Goal: Task Accomplishment & Management: Use online tool/utility

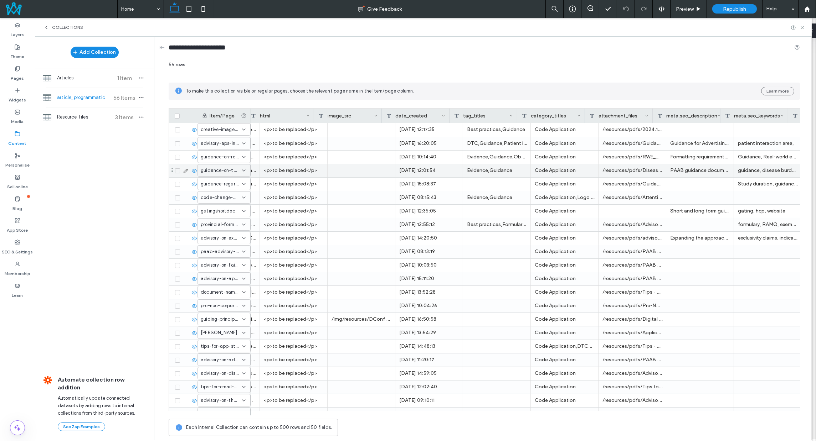
scroll to position [0, 226]
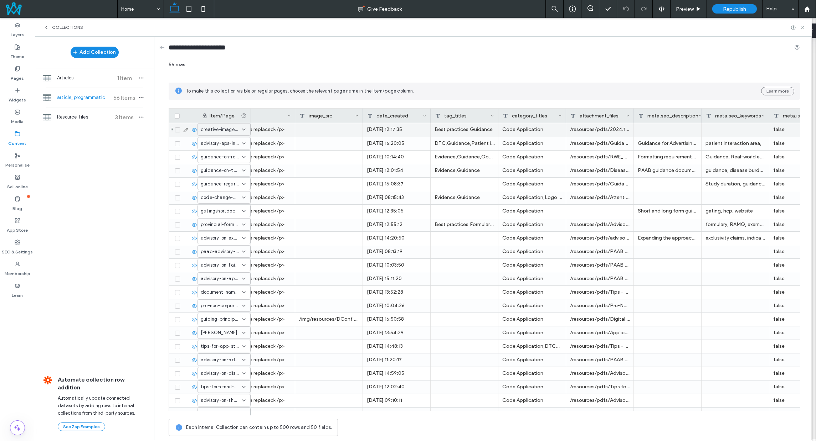
click at [597, 130] on div "/resources/pdfs/2024.11.13 DRAFT Committee Creative Imagery doc.pdf" at bounding box center [600, 130] width 68 height 14
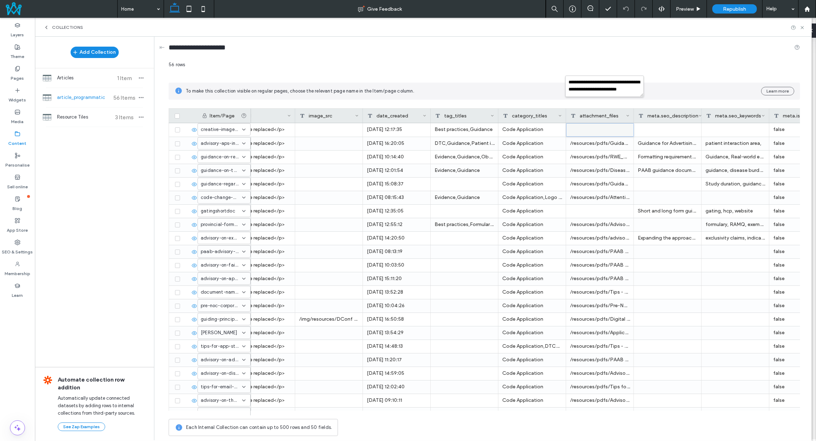
scroll to position [0, 0]
click at [46, 27] on icon at bounding box center [46, 28] width 6 height 6
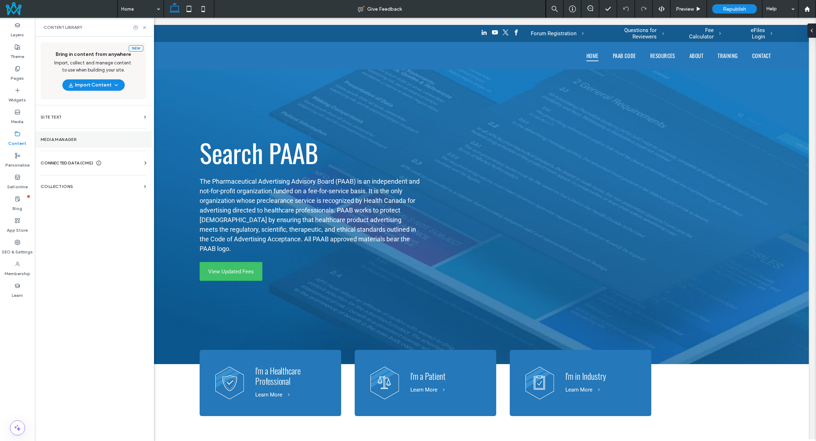
click at [71, 141] on label "Media Manager" at bounding box center [93, 139] width 105 height 5
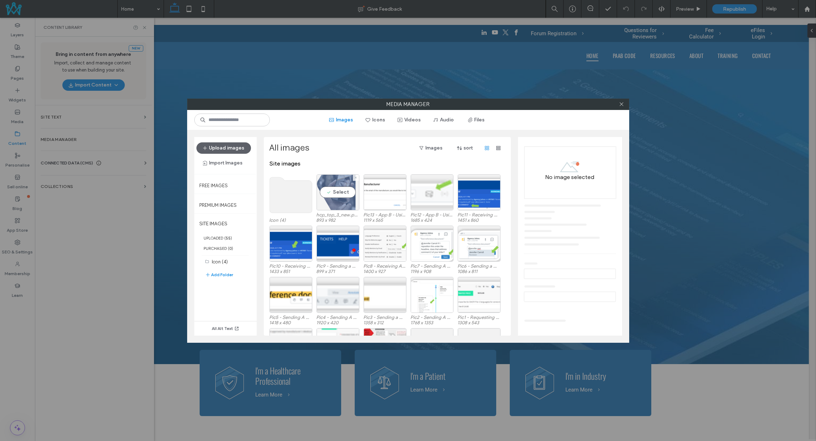
click at [334, 203] on div "Select" at bounding box center [337, 193] width 43 height 36
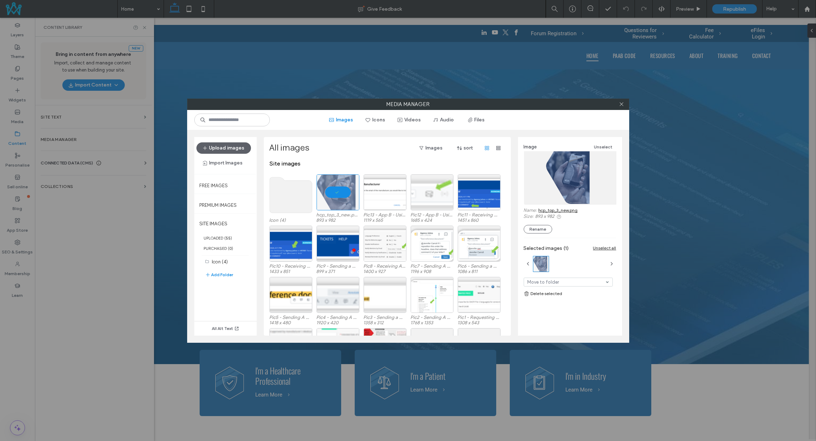
drag, startPoint x: 373, startPoint y: 159, endPoint x: 331, endPoint y: 159, distance: 41.7
click at [331, 159] on div "All images Images sort" at bounding box center [386, 152] width 234 height 18
click at [479, 119] on button "Files" at bounding box center [476, 119] width 32 height 11
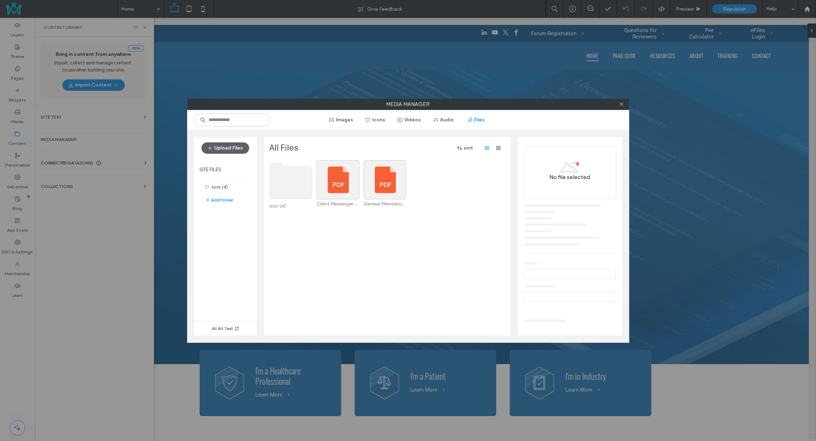
drag, startPoint x: 444, startPoint y: 183, endPoint x: 424, endPoint y: 193, distance: 22.1
click at [431, 185] on div "Icon (4) Client Messenger Administrative Guidelines 11.24.pdf General Membershi…" at bounding box center [388, 185] width 239 height 51
click at [383, 240] on div "Icon (4) Client Messenger Administrative Guidelines 11.24.pdf General Membershi…" at bounding box center [388, 248] width 239 height 176
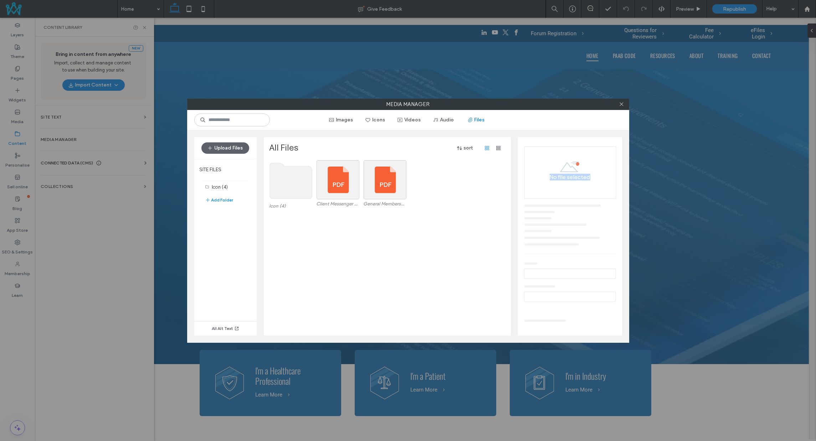
click at [383, 240] on div "Icon (4) Client Messenger Administrative Guidelines 11.24.pdf General Membershi…" at bounding box center [388, 248] width 239 height 176
click at [229, 149] on button "Upload Files" at bounding box center [225, 148] width 48 height 11
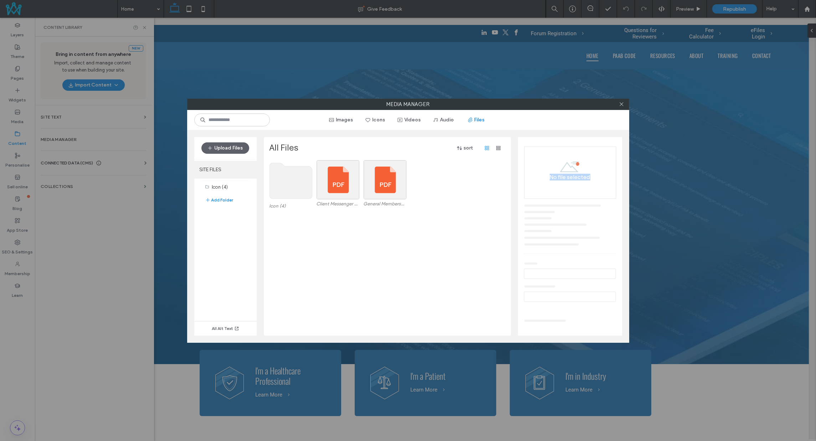
click at [228, 148] on button "Upload Files" at bounding box center [225, 148] width 48 height 11
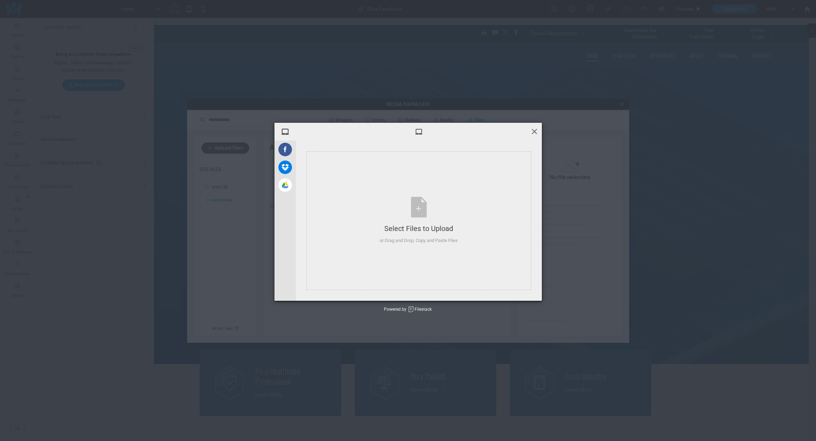
click at [531, 132] on span at bounding box center [534, 132] width 8 height 8
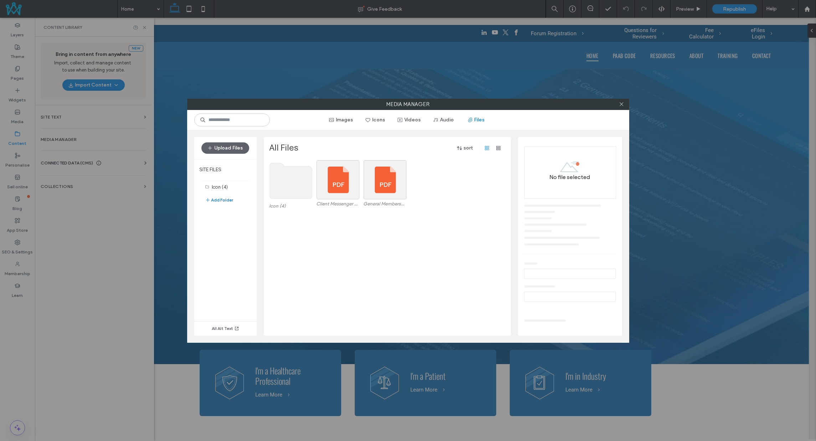
click at [222, 199] on button "Add Folder" at bounding box center [219, 200] width 29 height 9
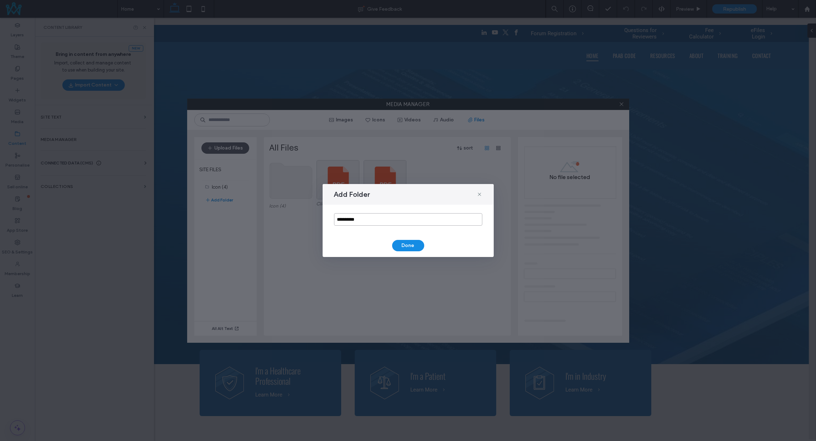
drag, startPoint x: 317, startPoint y: 212, endPoint x: 291, endPoint y: 212, distance: 26.0
click at [293, 211] on div "**********" at bounding box center [408, 220] width 816 height 441
type input "*********"
click at [412, 240] on button "Done" at bounding box center [408, 245] width 32 height 11
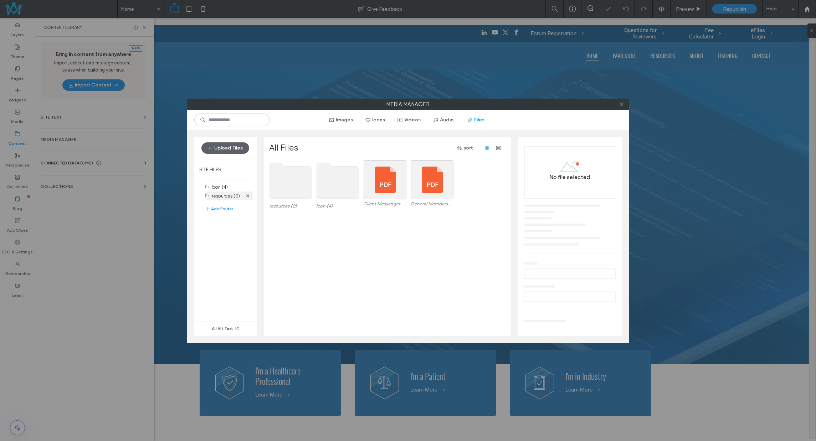
click at [219, 194] on label "resources (0)" at bounding box center [226, 195] width 28 height 5
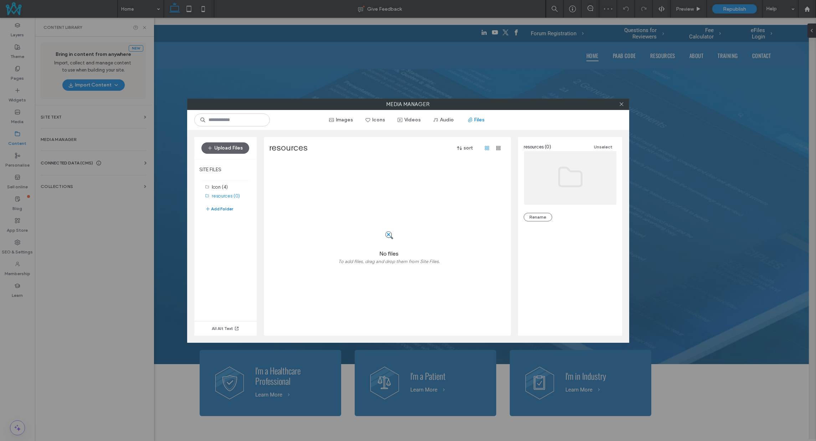
click at [226, 206] on button "Add Folder" at bounding box center [219, 209] width 29 height 9
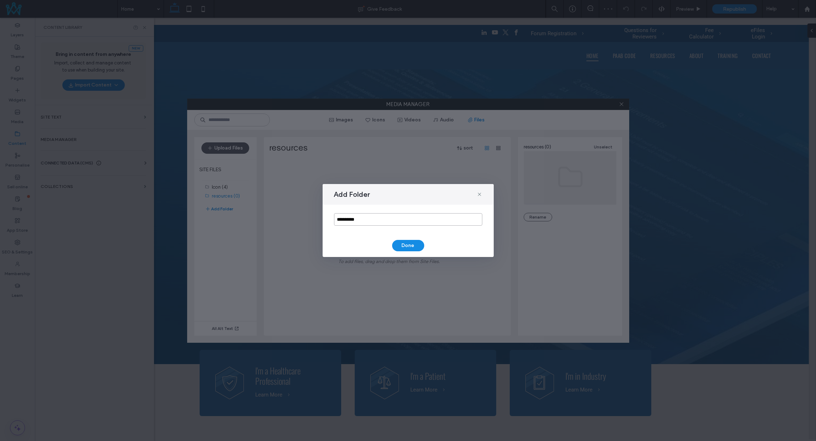
drag, startPoint x: 343, startPoint y: 212, endPoint x: 292, endPoint y: 209, distance: 51.8
click at [292, 209] on div "**********" at bounding box center [408, 220] width 816 height 441
type input "****"
click at [409, 239] on div "Add Folder **** Done" at bounding box center [407, 220] width 171 height 73
click at [411, 244] on button "Done" at bounding box center [408, 245] width 32 height 11
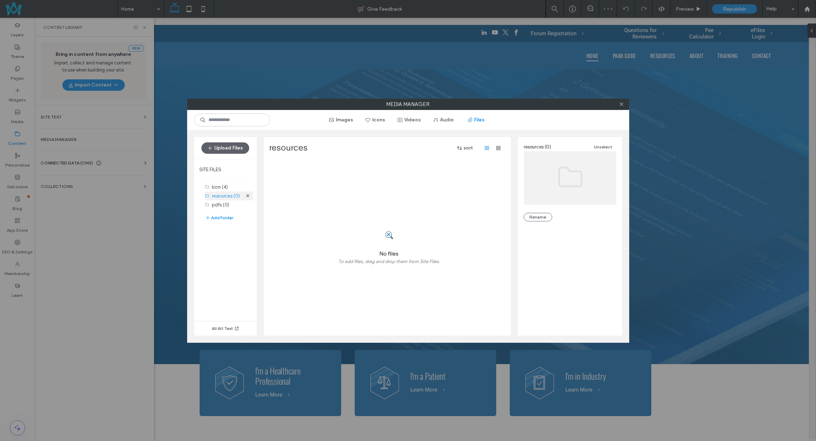
click at [224, 197] on label "resources (0)" at bounding box center [226, 195] width 28 height 5
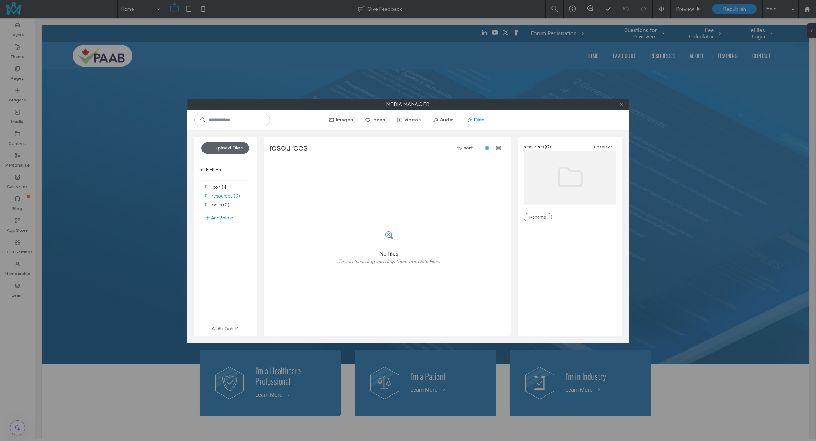
click at [298, 186] on div "No files To add files, drag and drop them from Site Files." at bounding box center [388, 248] width 239 height 176
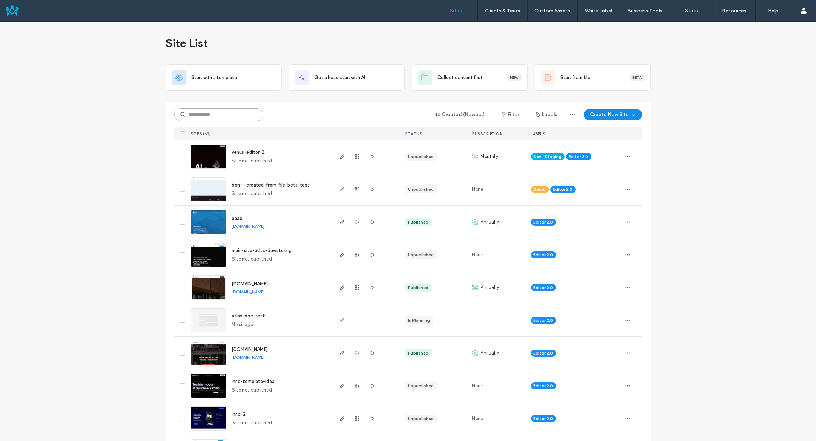
click at [211, 114] on input at bounding box center [218, 114] width 89 height 13
type input "***"
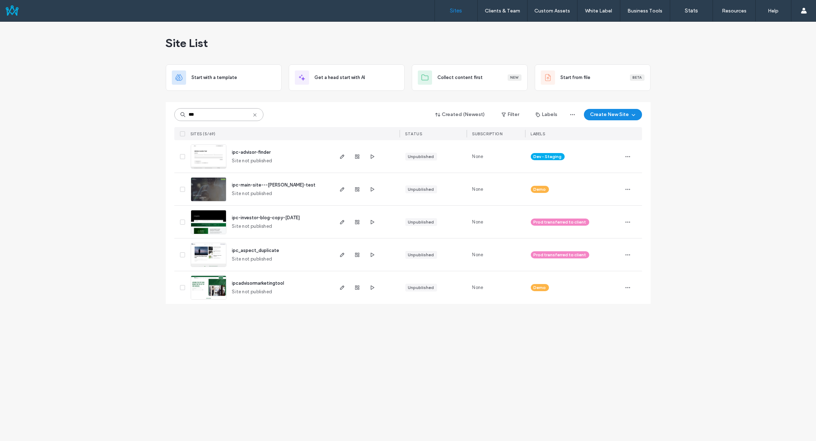
drag, startPoint x: 212, startPoint y: 112, endPoint x: 157, endPoint y: 112, distance: 55.2
click at [157, 112] on div "Site List Start with a template Get a head start with AI Collect content first …" at bounding box center [408, 232] width 816 height 420
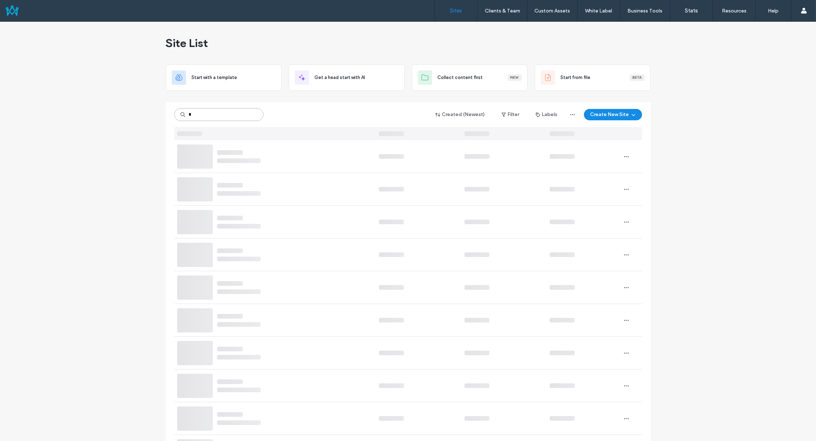
type input "*"
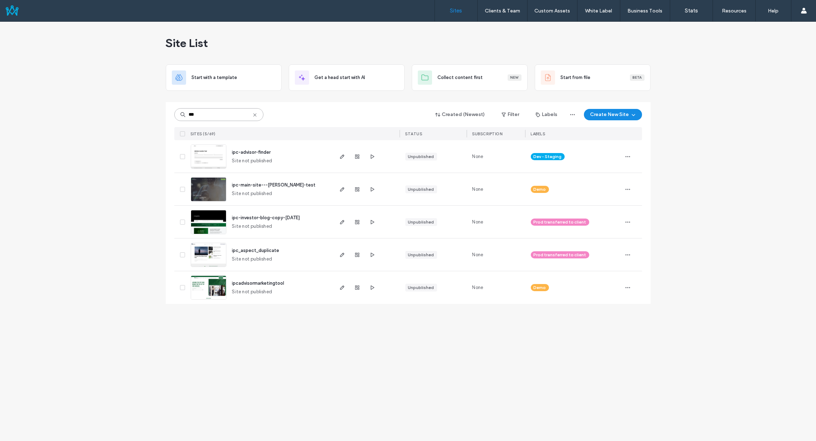
type input "***"
click at [243, 150] on span "ipc-advisor-finder" at bounding box center [251, 152] width 39 height 5
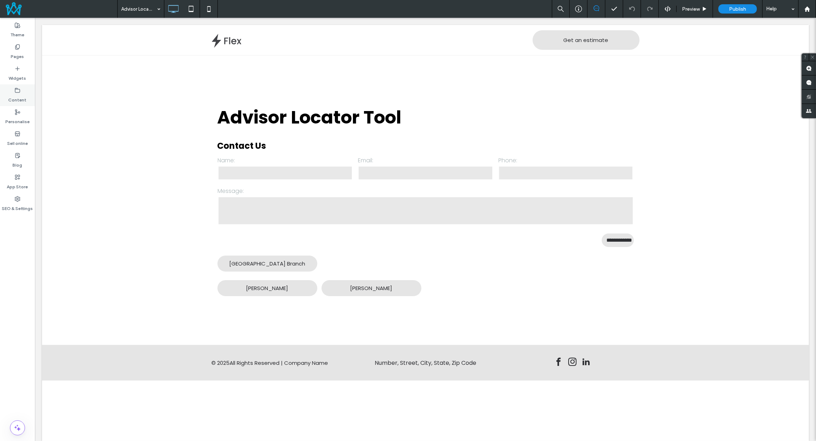
click at [17, 96] on label "Content" at bounding box center [18, 98] width 18 height 10
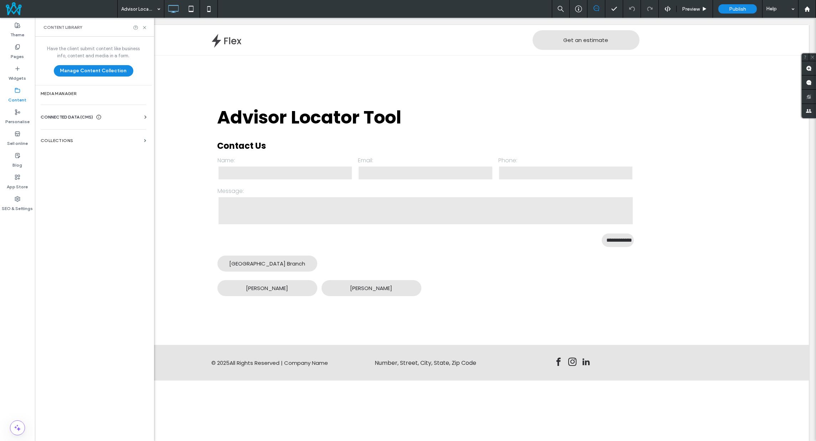
click at [72, 149] on div "Have the client submit content like business info, content and media in a form.…" at bounding box center [93, 238] width 117 height 403
click at [78, 137] on section "COLLECTIONS" at bounding box center [93, 141] width 117 height 16
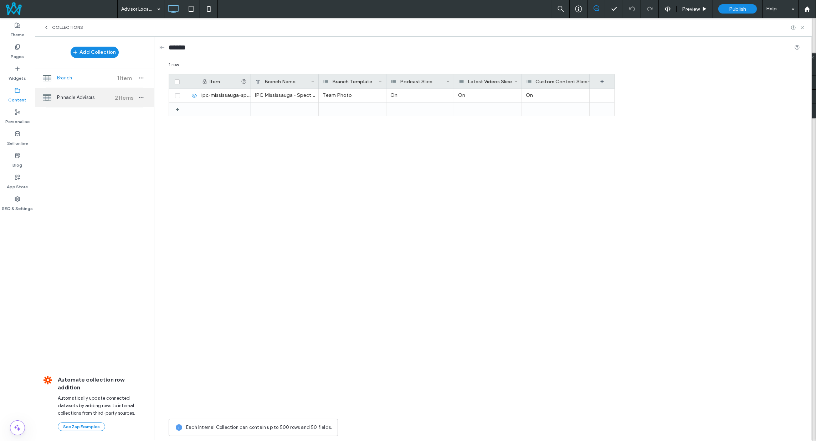
click at [104, 92] on div "Pinnacle Advisors 2 Items" at bounding box center [94, 97] width 119 height 19
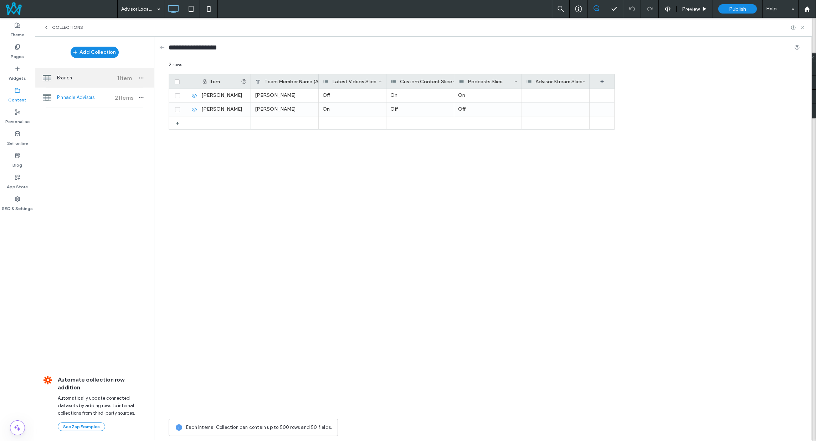
click at [85, 73] on div "Branch 1 Item" at bounding box center [94, 77] width 119 height 19
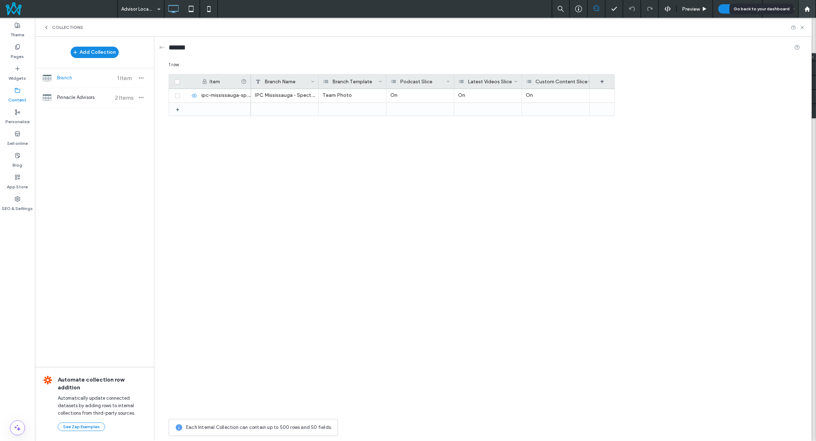
click at [808, 6] on icon at bounding box center [807, 9] width 6 height 6
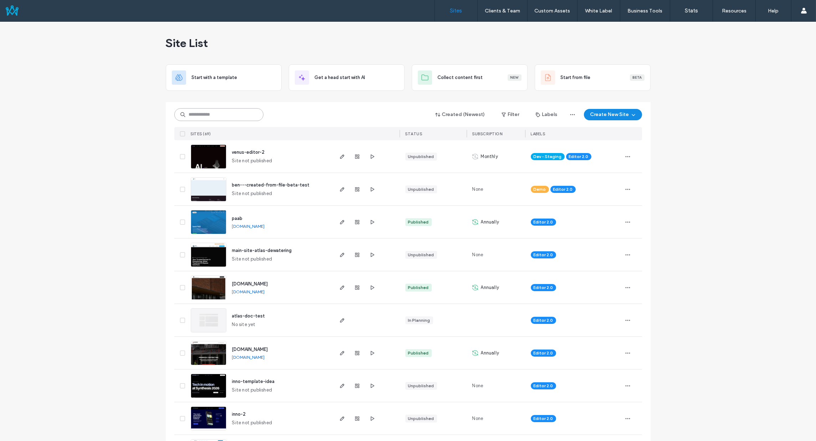
click at [202, 118] on input at bounding box center [218, 114] width 89 height 13
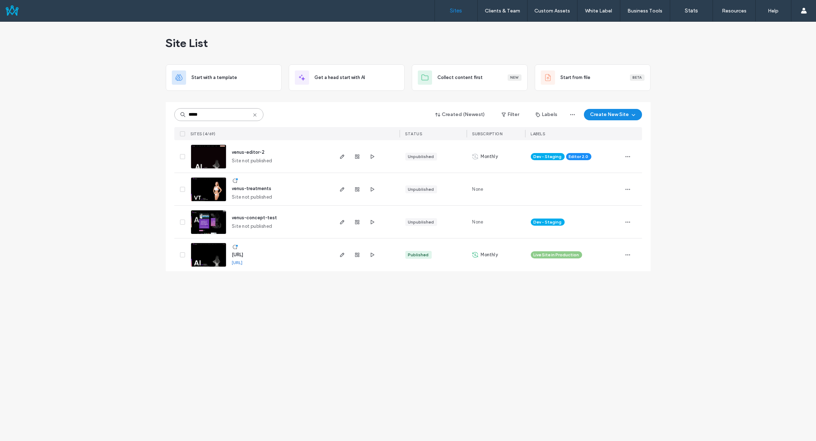
type input "*****"
click at [243, 255] on span "[URL]" at bounding box center [237, 254] width 11 height 5
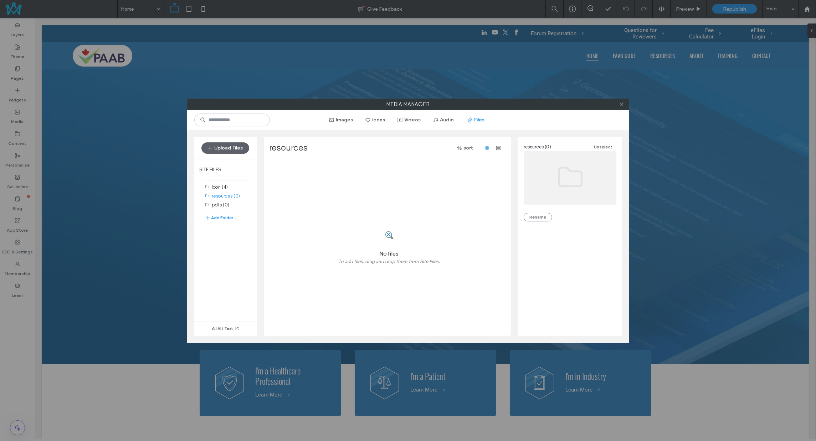
click at [618, 102] on div at bounding box center [621, 104] width 11 height 11
click at [620, 107] on span at bounding box center [621, 104] width 5 height 11
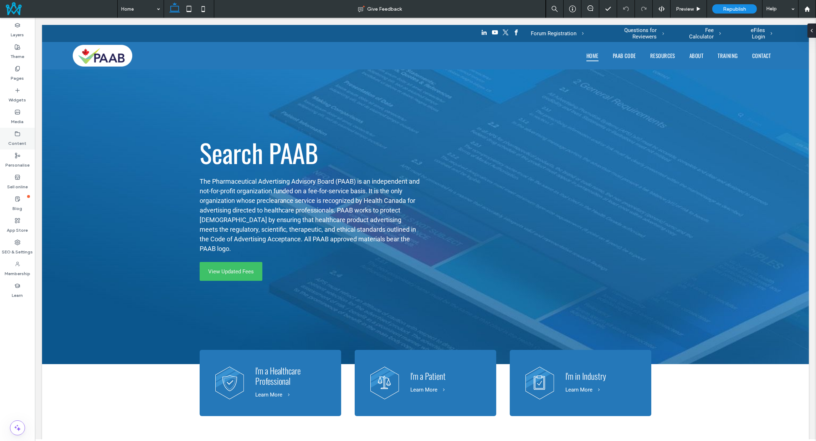
click at [20, 136] on icon at bounding box center [18, 134] width 6 height 6
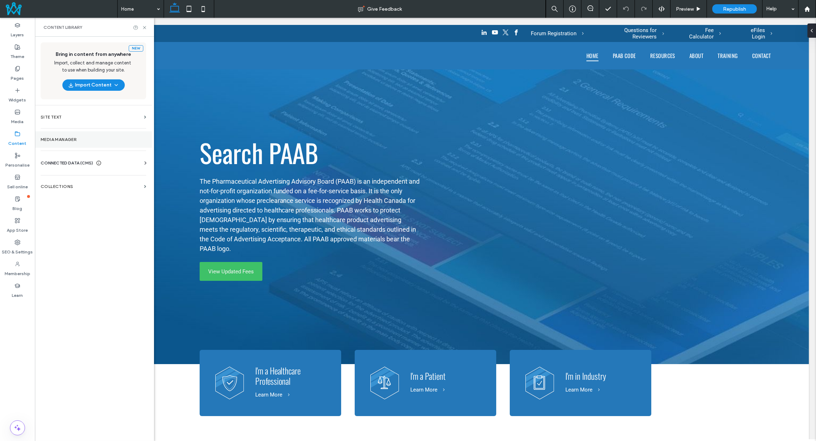
click at [66, 141] on label "Media Manager" at bounding box center [93, 139] width 105 height 5
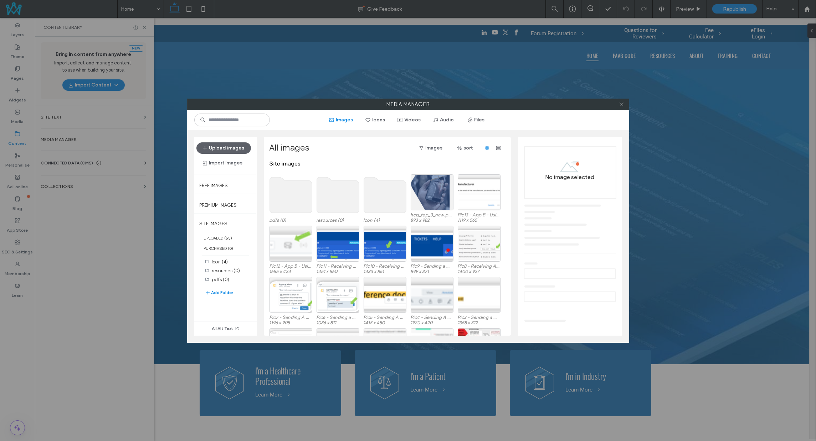
click at [621, 103] on use at bounding box center [621, 105] width 4 height 4
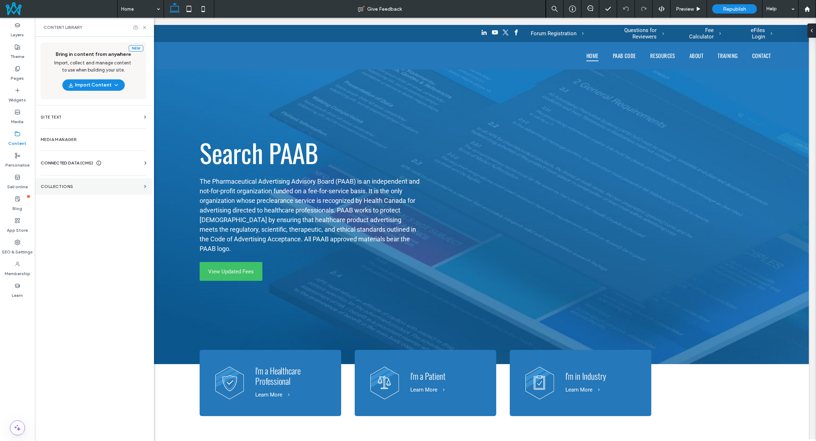
click at [53, 183] on section "COLLECTIONS" at bounding box center [93, 186] width 117 height 16
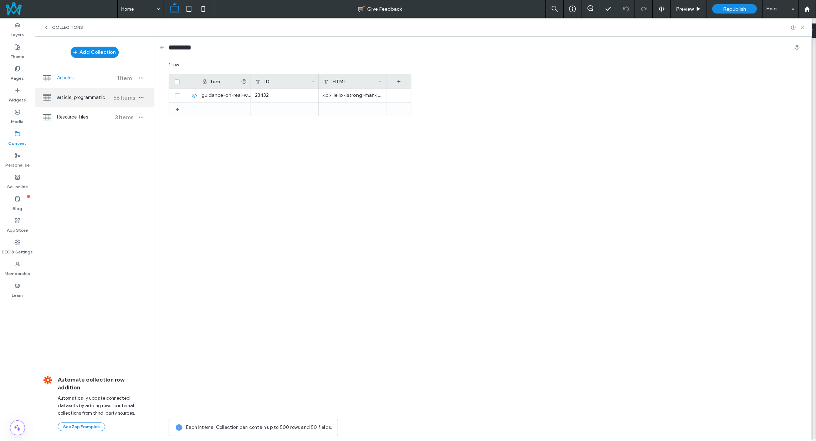
click at [90, 98] on span "article_programmatic" at bounding box center [83, 97] width 53 height 7
